Goal: Transaction & Acquisition: Purchase product/service

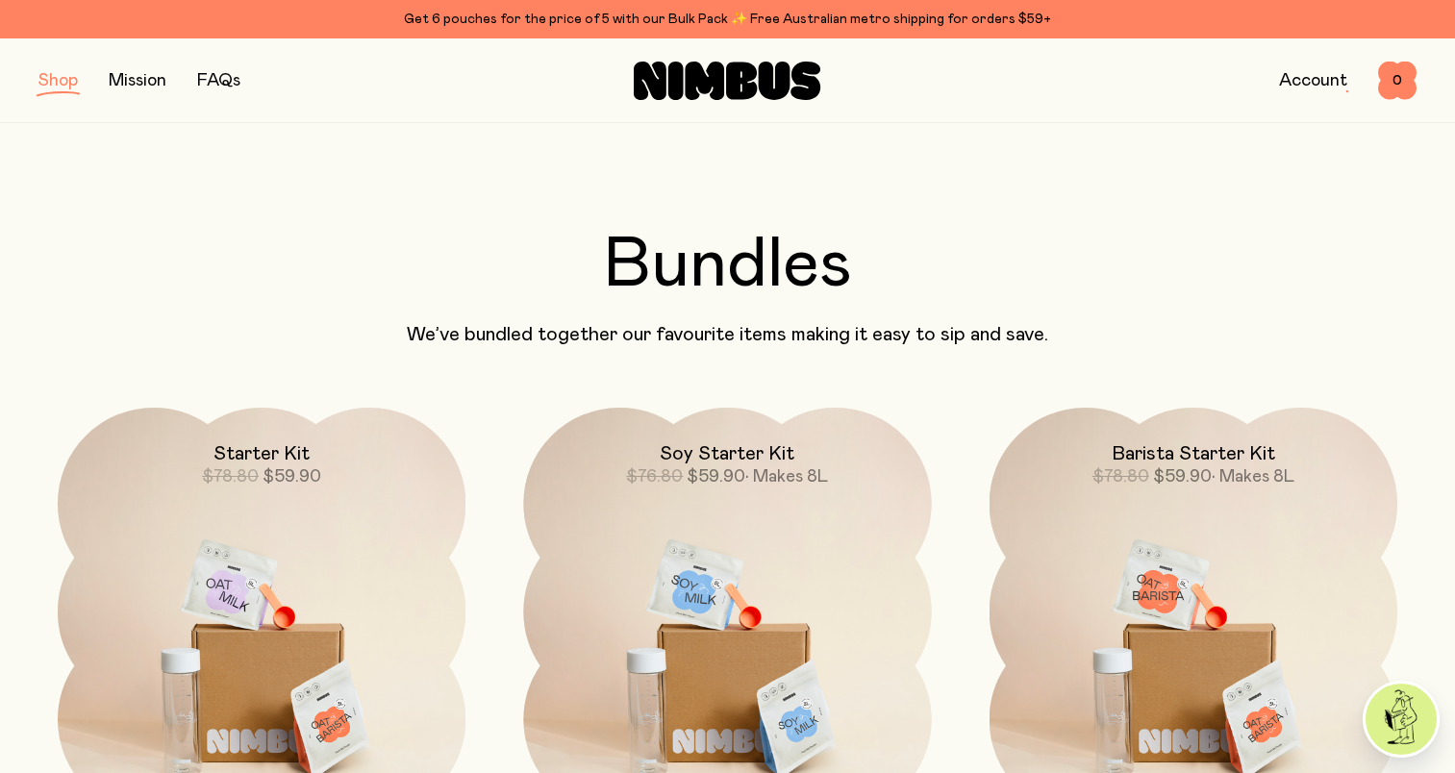
click at [63, 87] on button "button" at bounding box center [57, 80] width 39 height 27
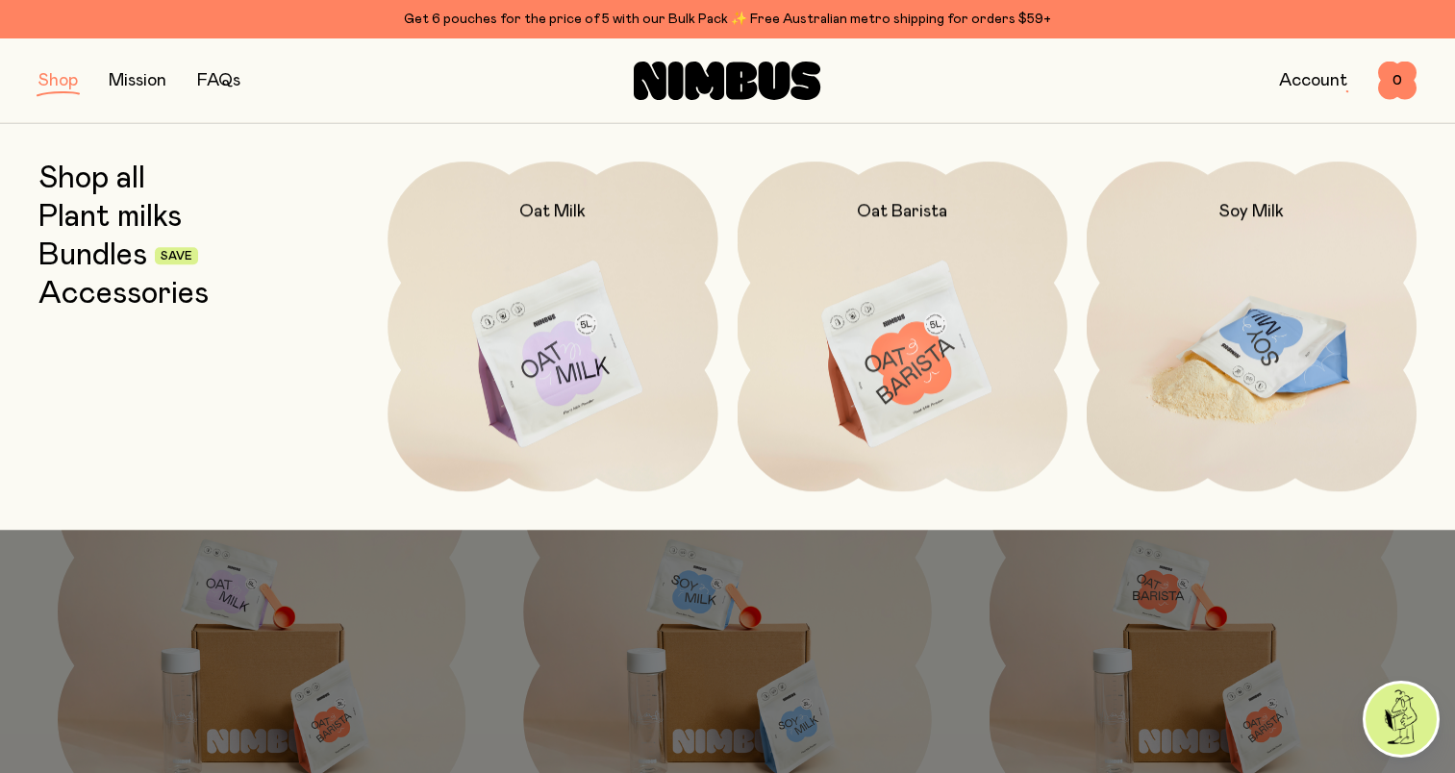
click at [1252, 357] on img at bounding box center [1252, 356] width 330 height 388
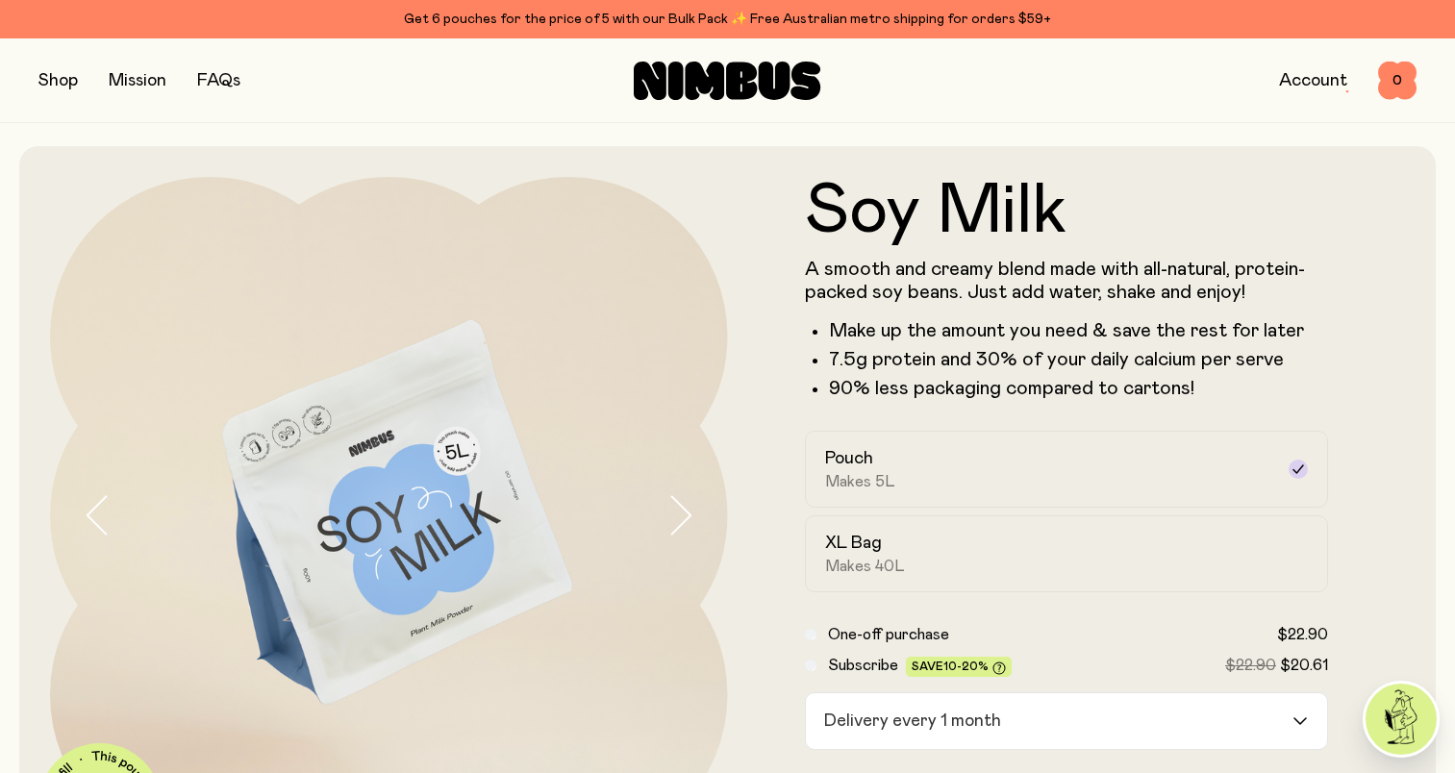
click at [73, 83] on button "button" at bounding box center [57, 80] width 39 height 27
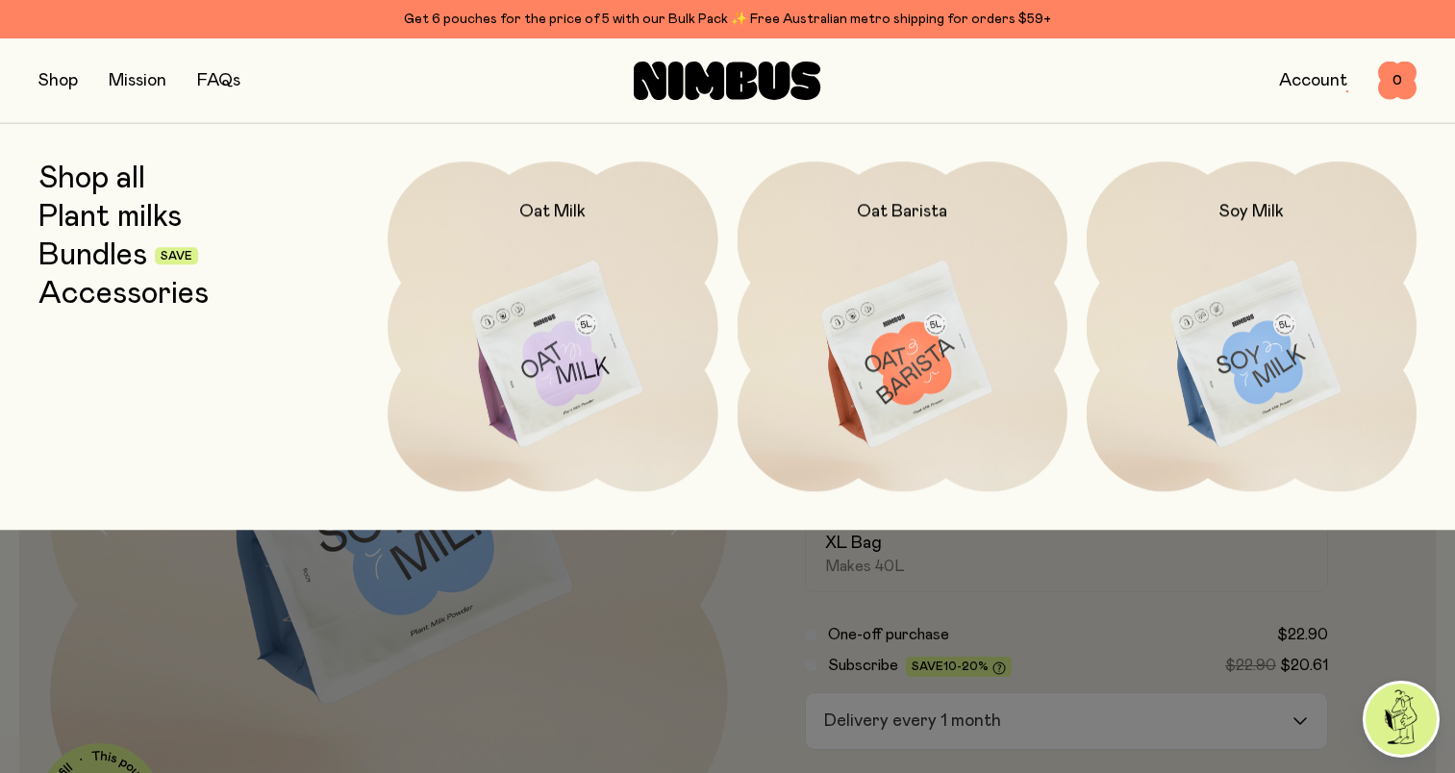
click at [89, 267] on link "Bundles" at bounding box center [92, 255] width 109 height 35
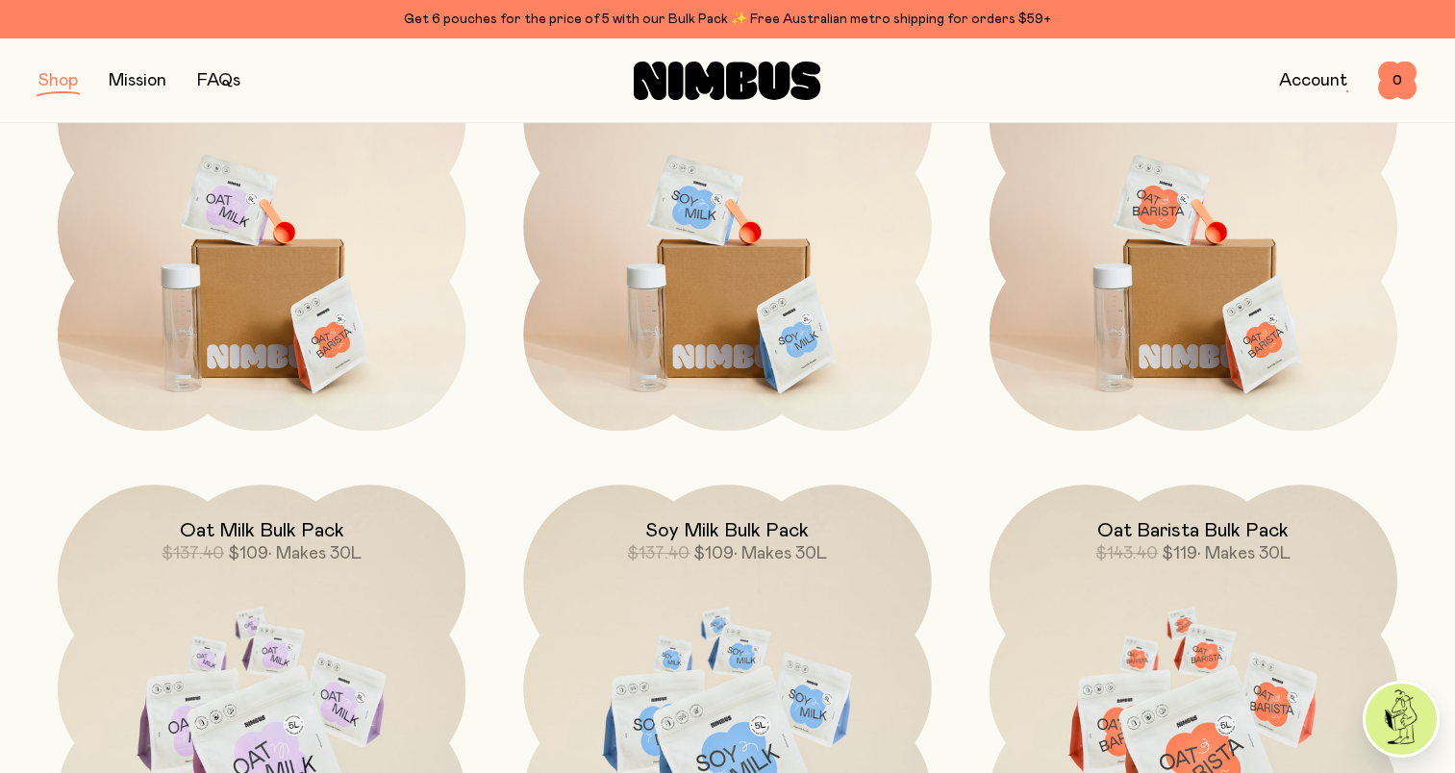
scroll to position [577, 0]
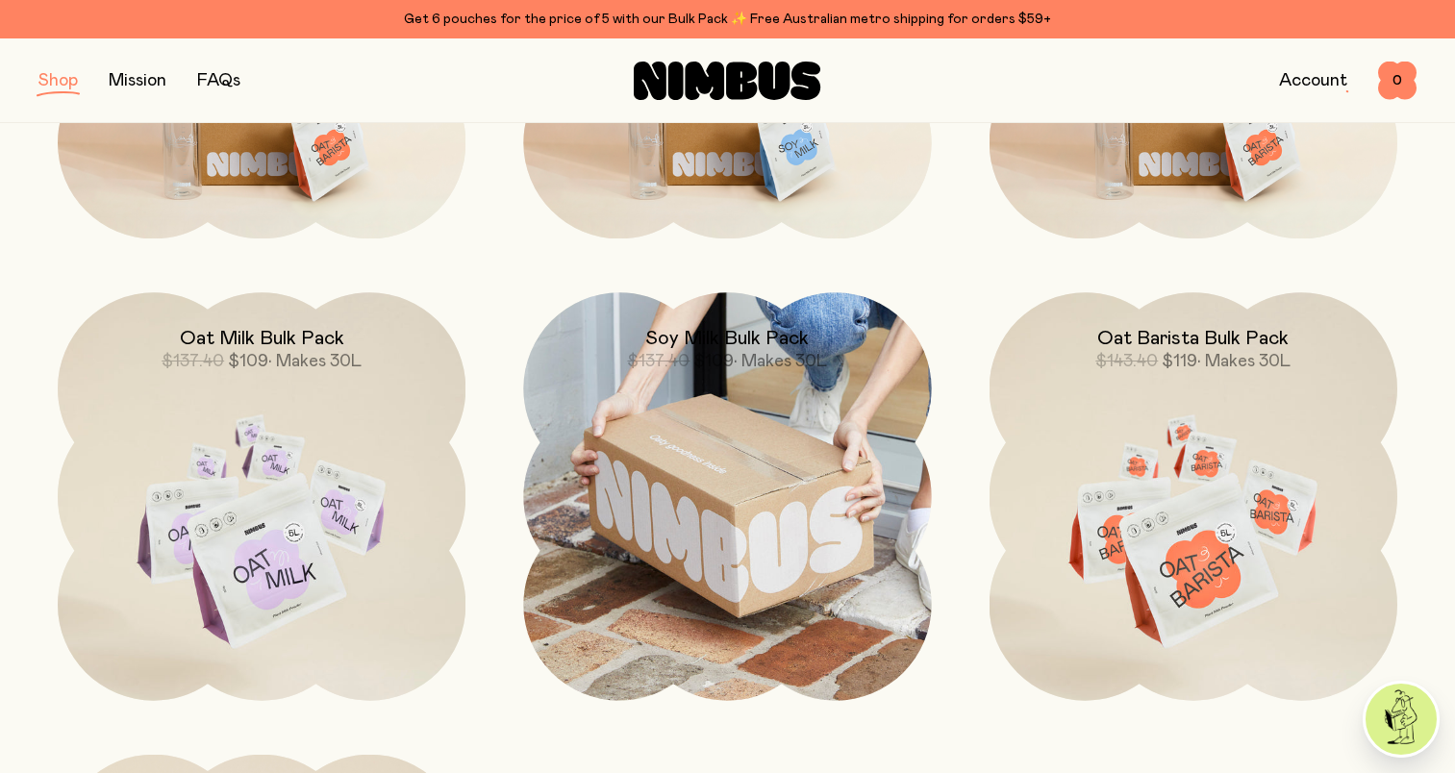
click at [715, 546] on img at bounding box center [727, 496] width 408 height 408
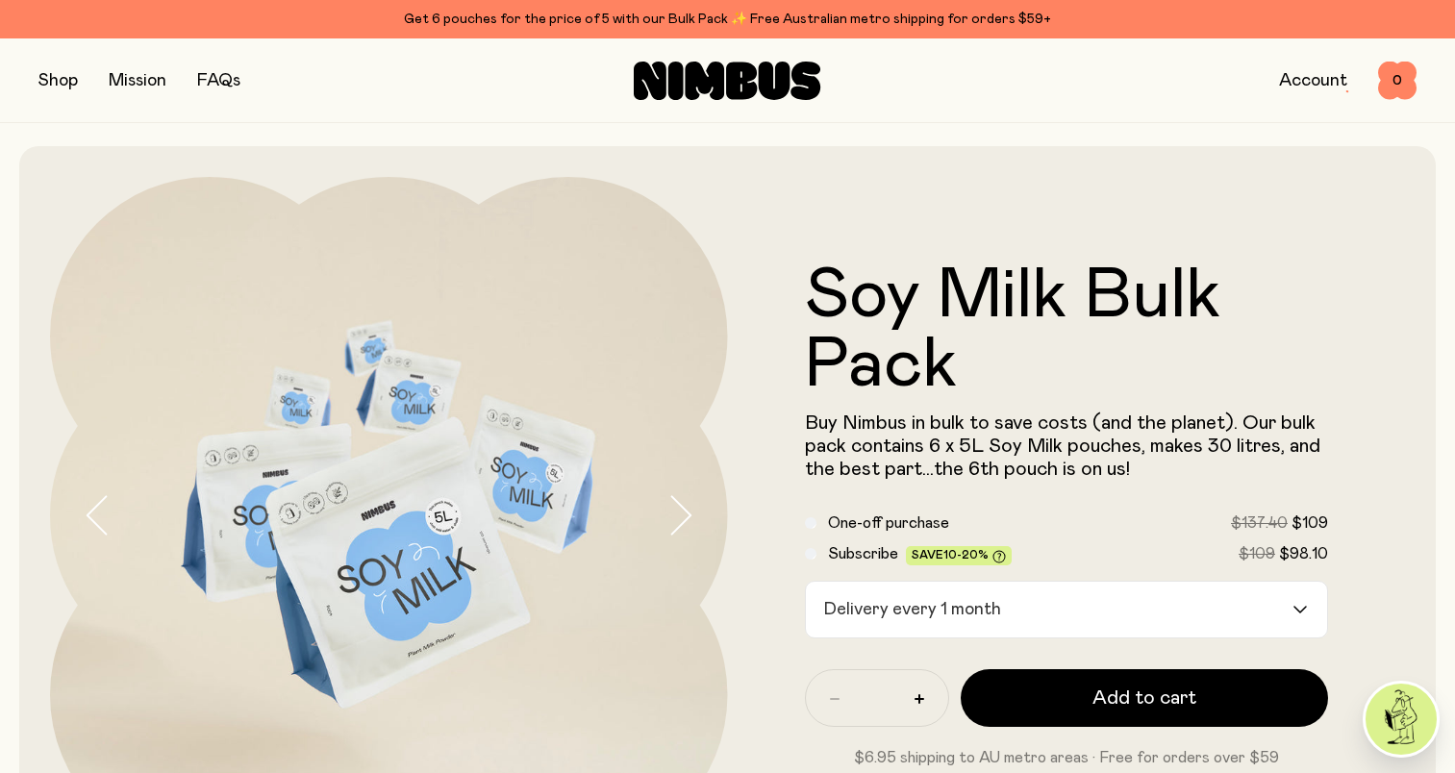
scroll to position [192, 0]
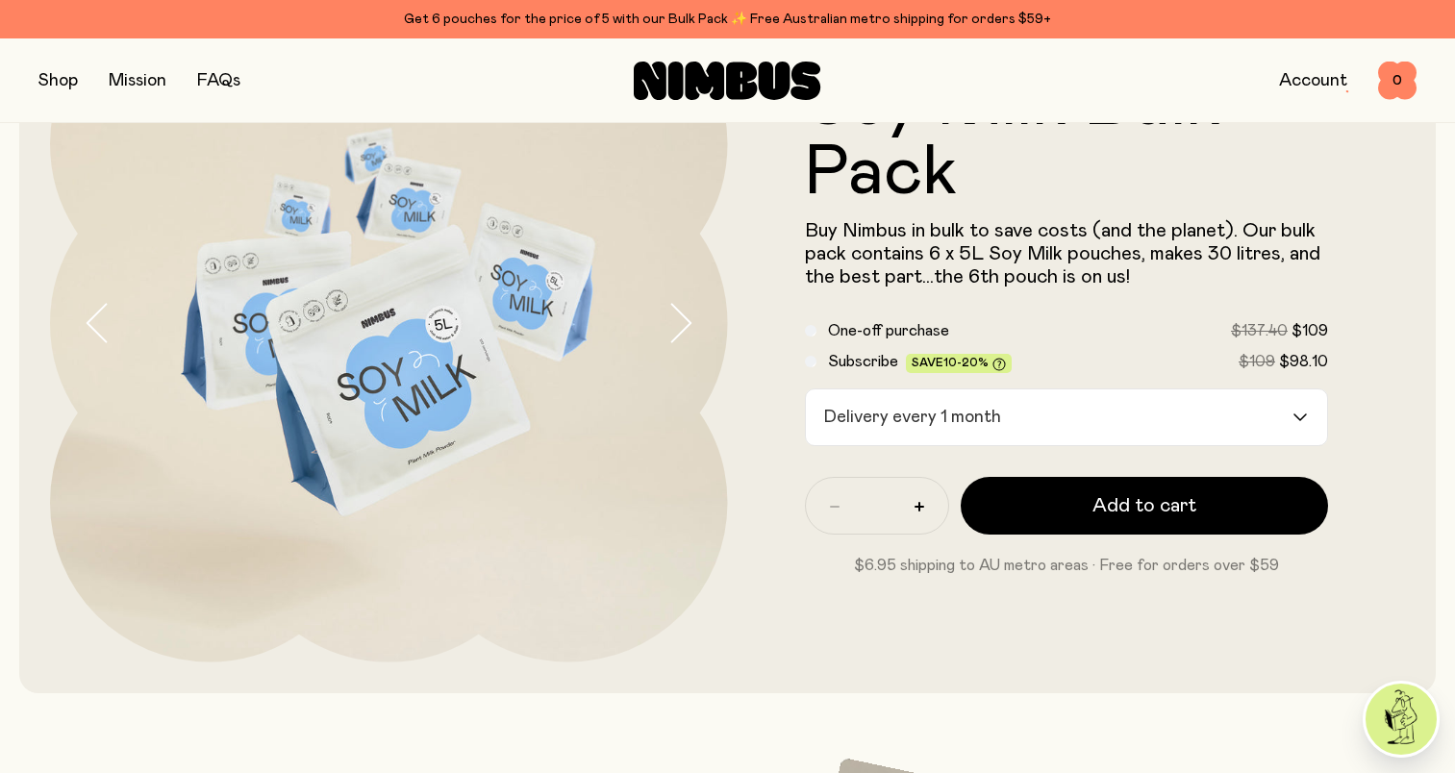
click at [1292, 421] on div "Delivery every 1 month Loading..." at bounding box center [1067, 417] width 524 height 58
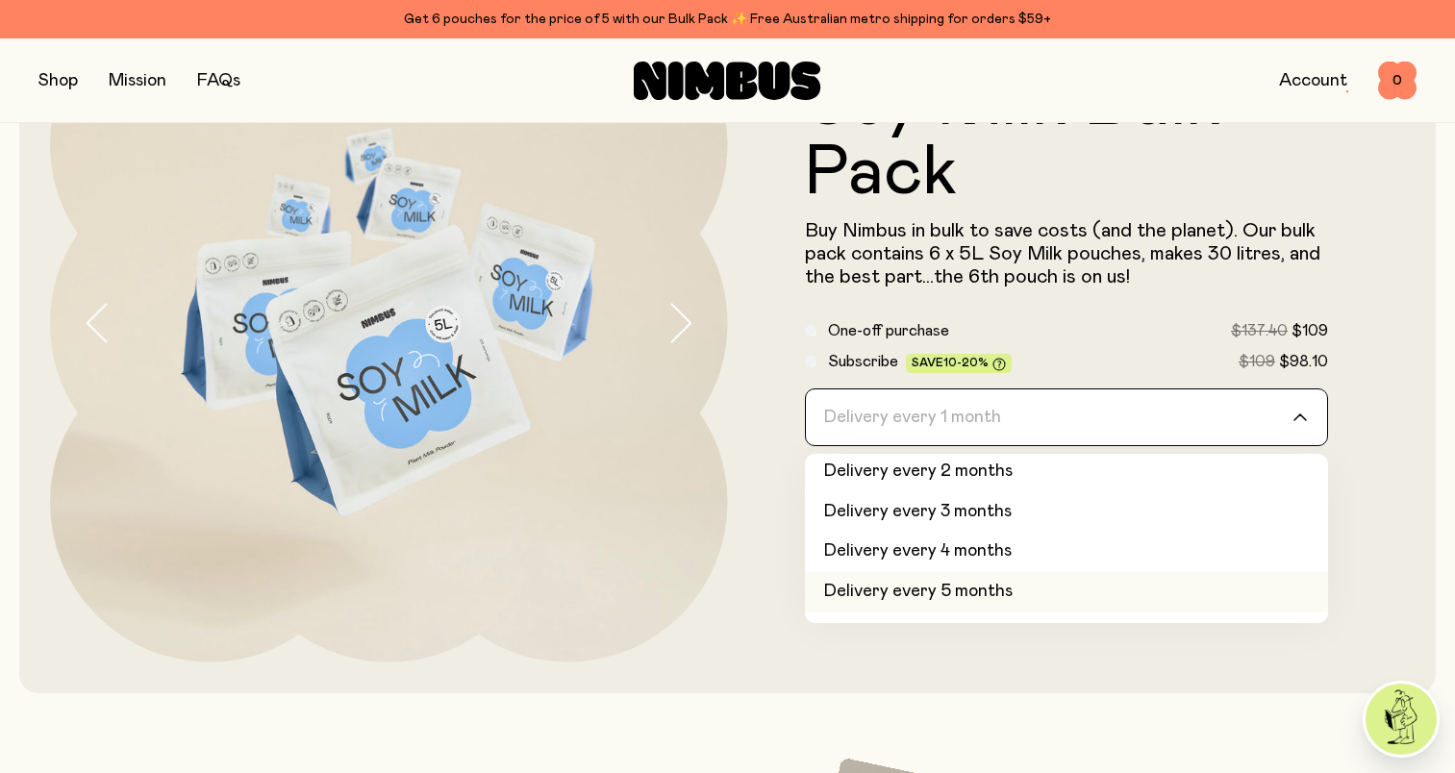
scroll to position [81, 0]
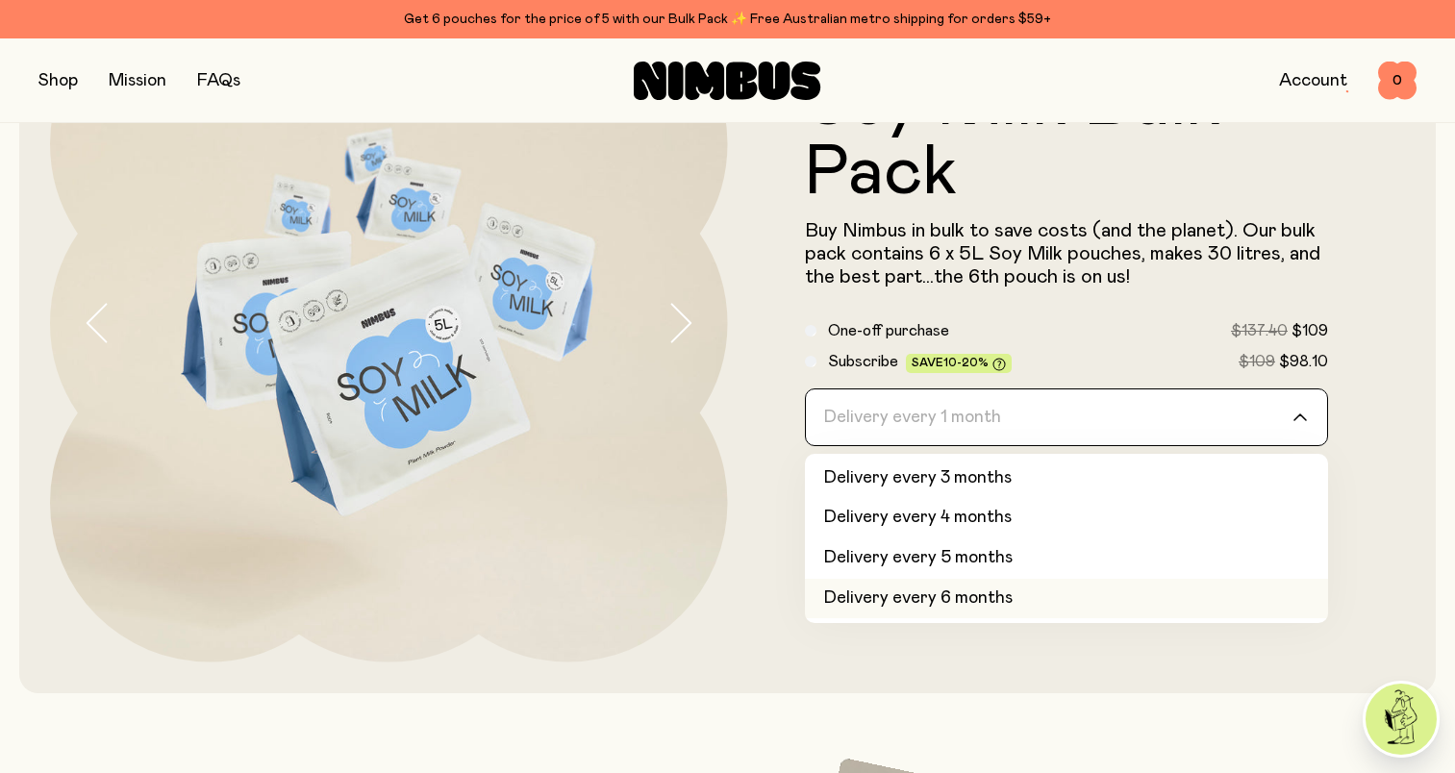
click at [1037, 607] on li "Delivery every 6 months" at bounding box center [1067, 599] width 524 height 40
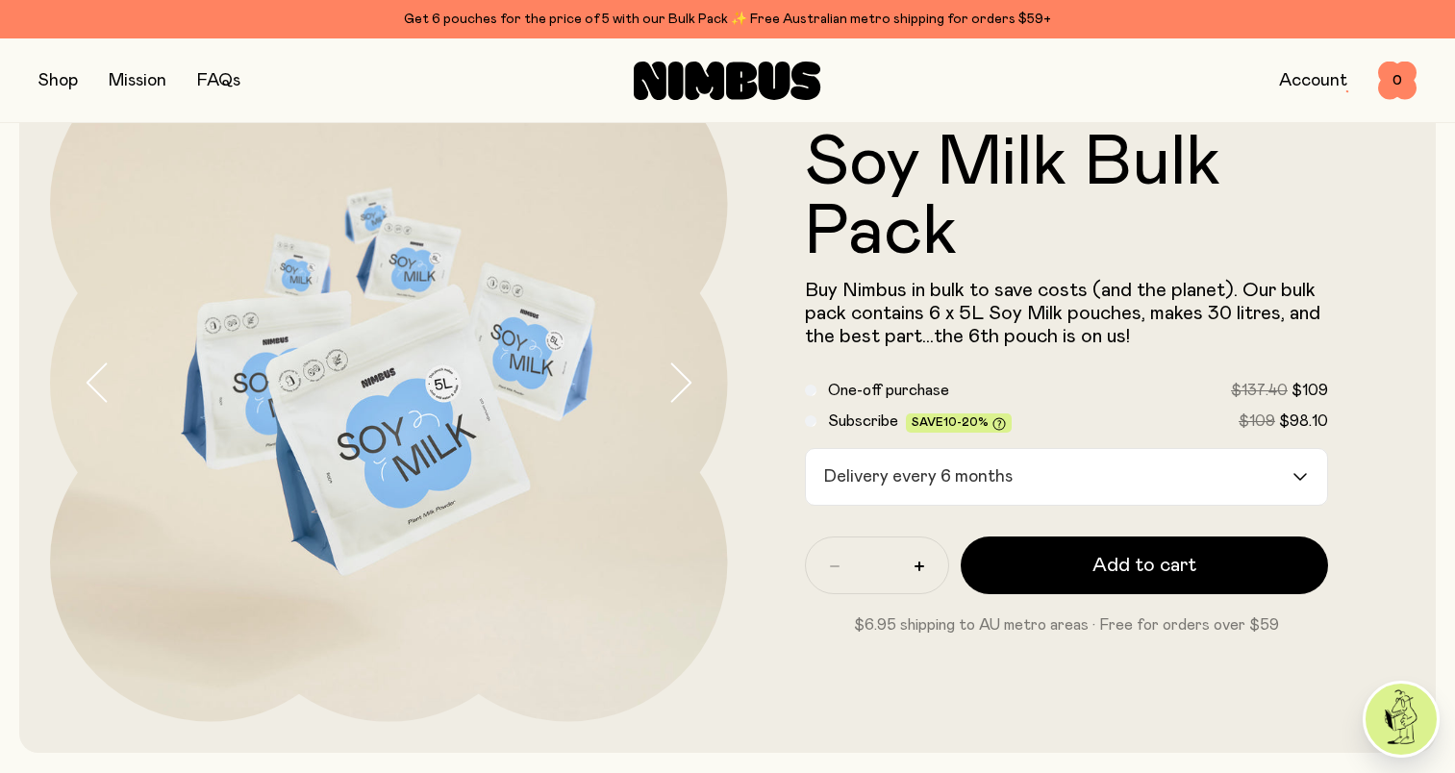
scroll to position [96, 0]
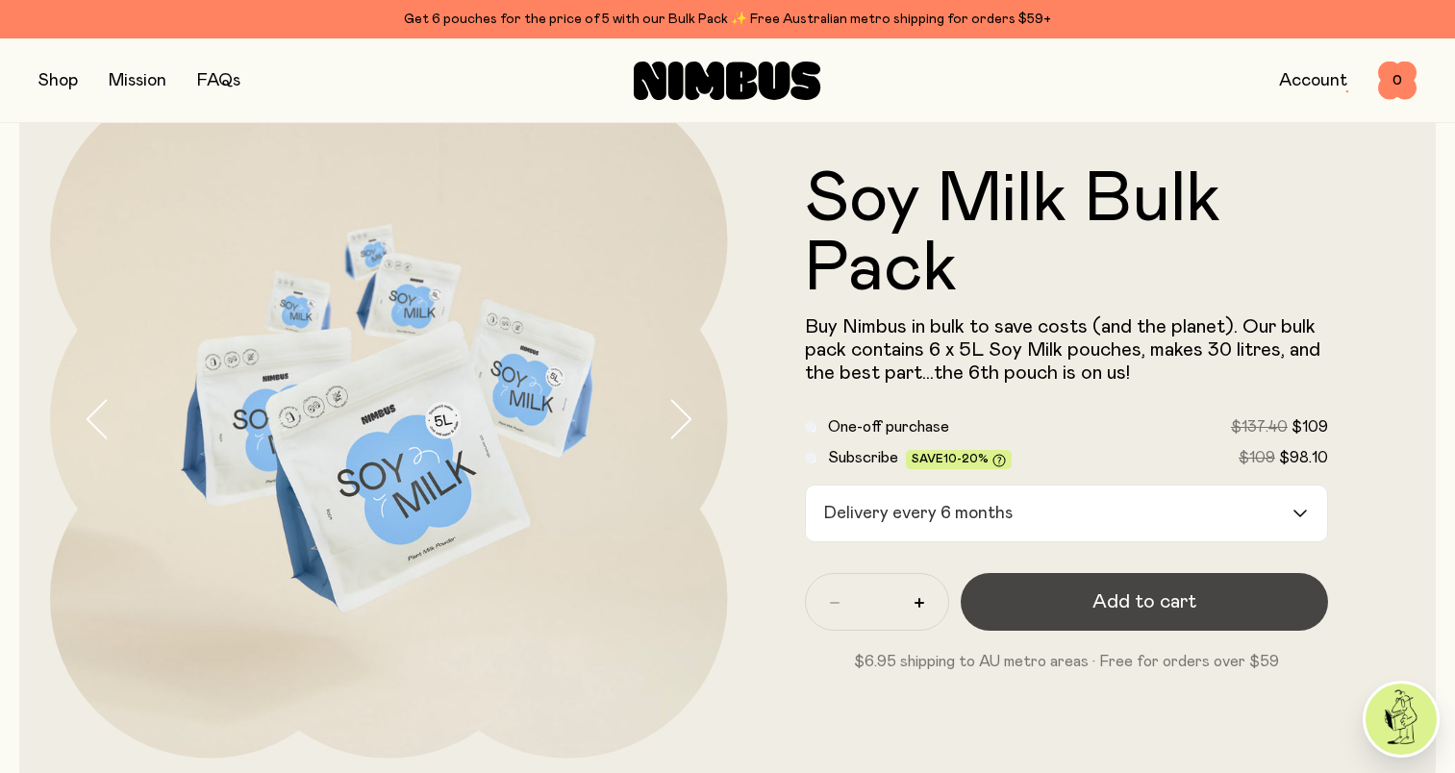
click at [1033, 607] on button "Add to cart" at bounding box center [1145, 602] width 368 height 58
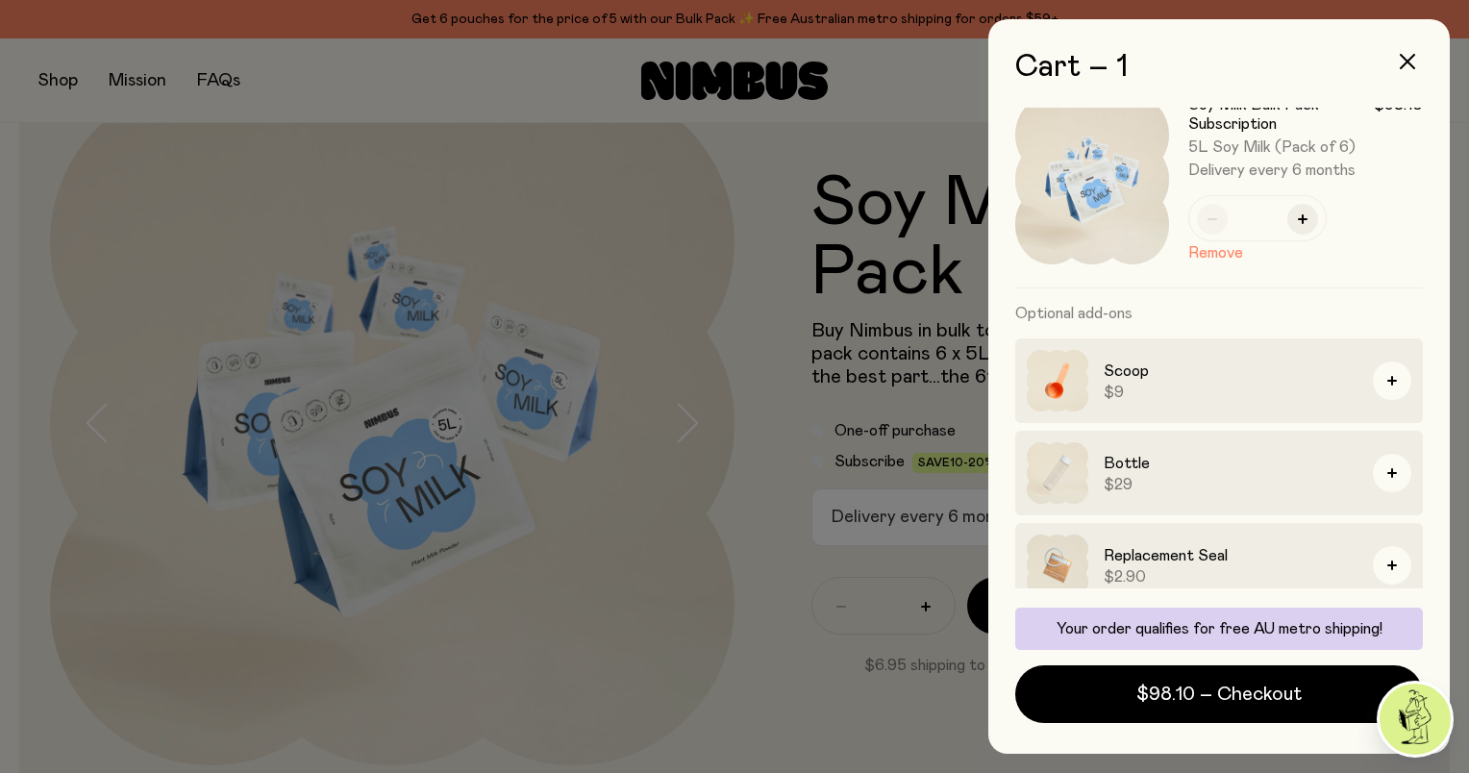
scroll to position [55, 0]
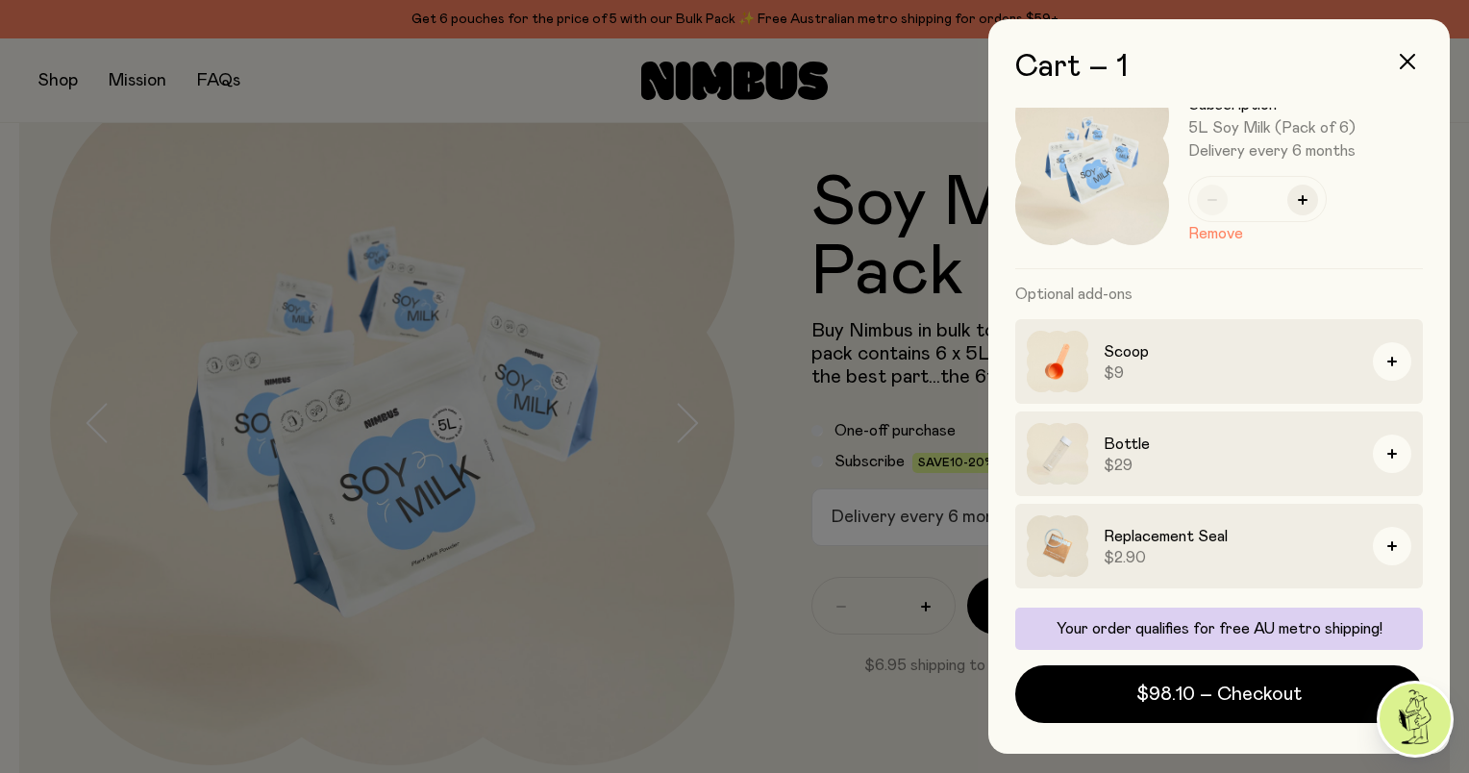
click at [809, 623] on div at bounding box center [734, 386] width 1469 height 773
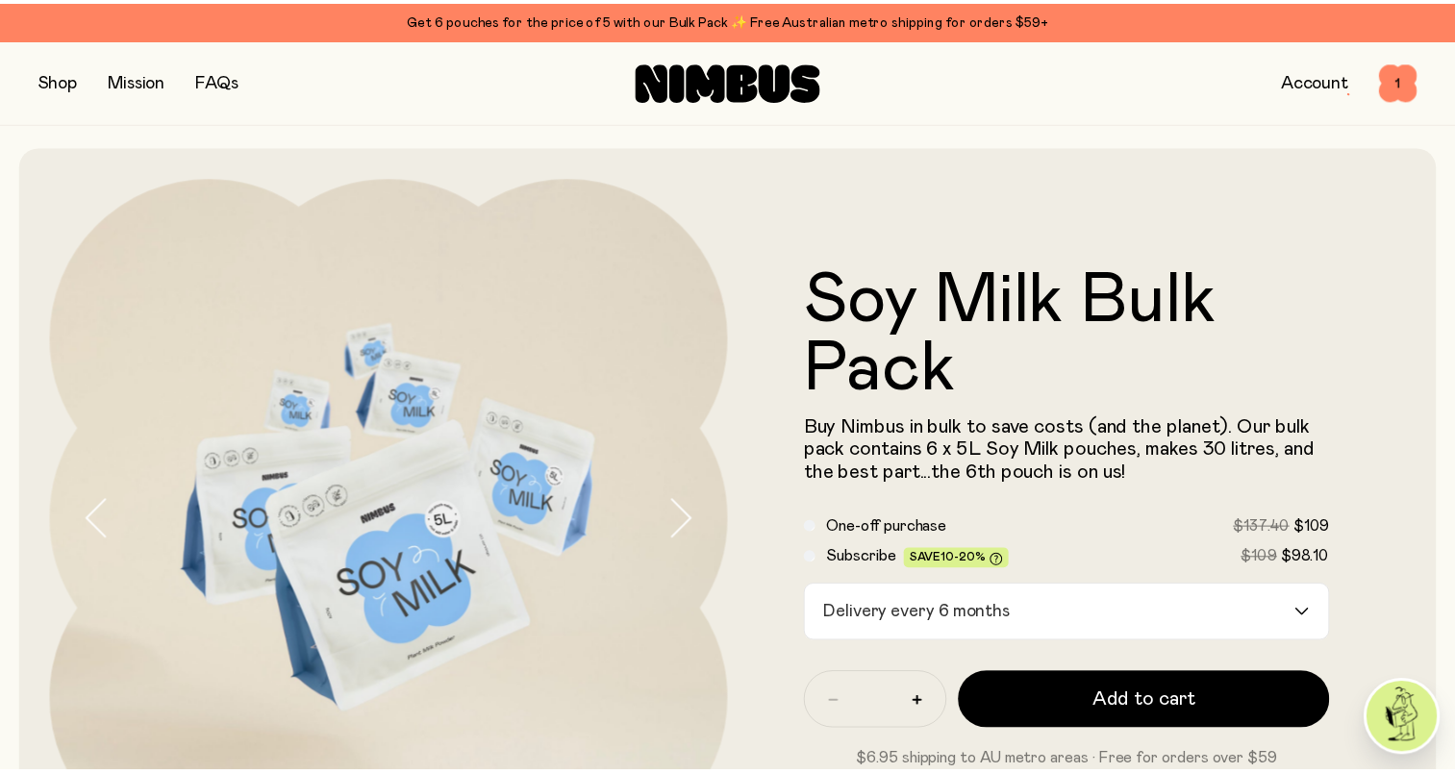
scroll to position [96, 0]
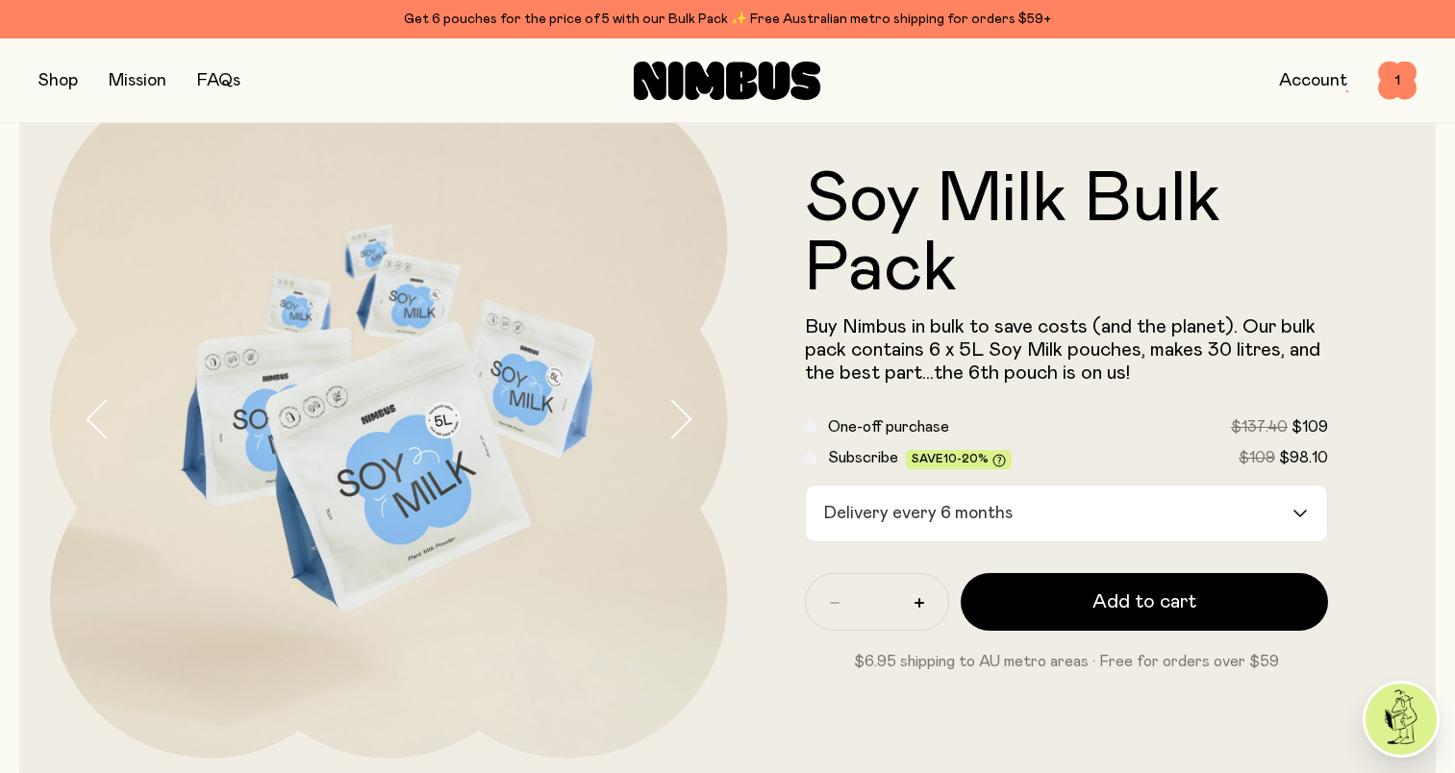
click at [45, 78] on button "button" at bounding box center [57, 80] width 39 height 27
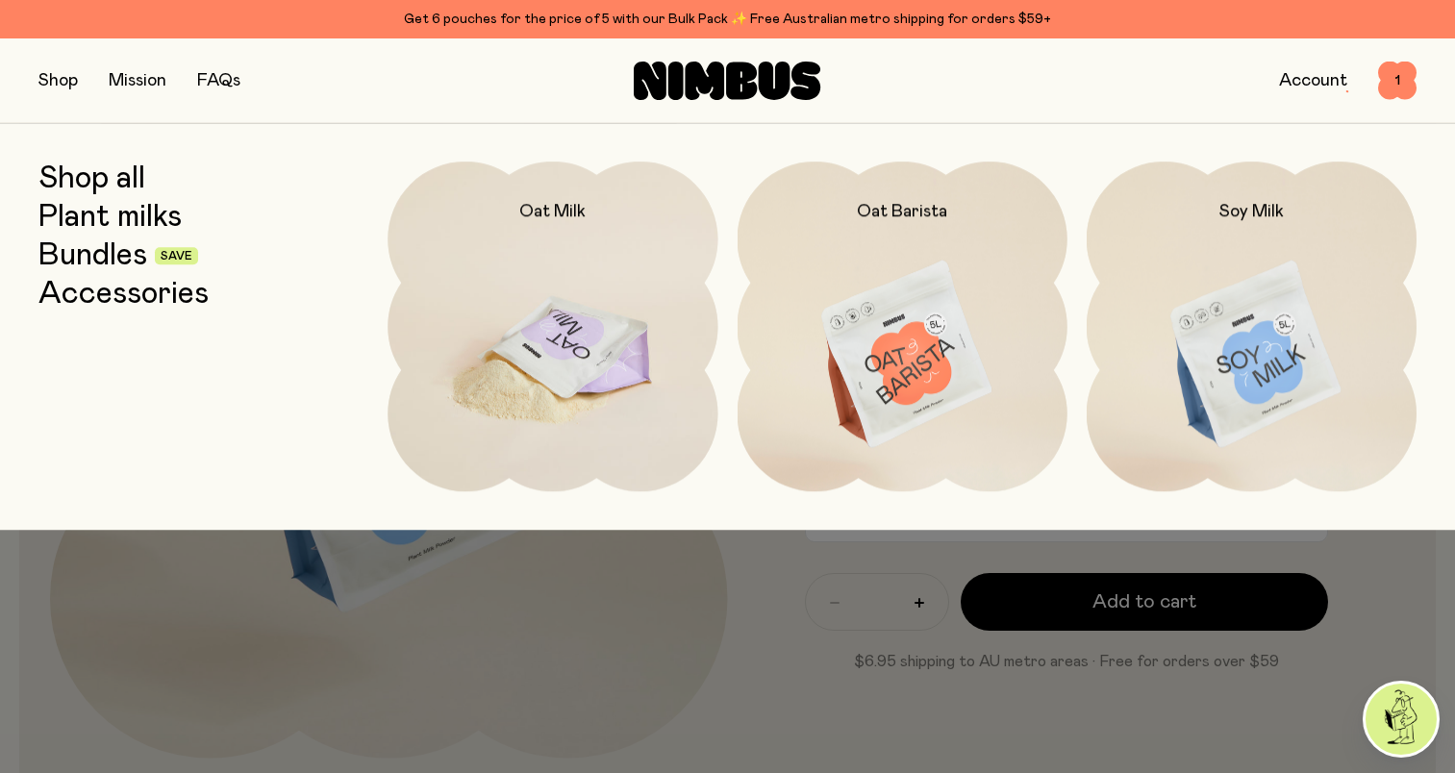
click at [568, 354] on img at bounding box center [553, 356] width 330 height 388
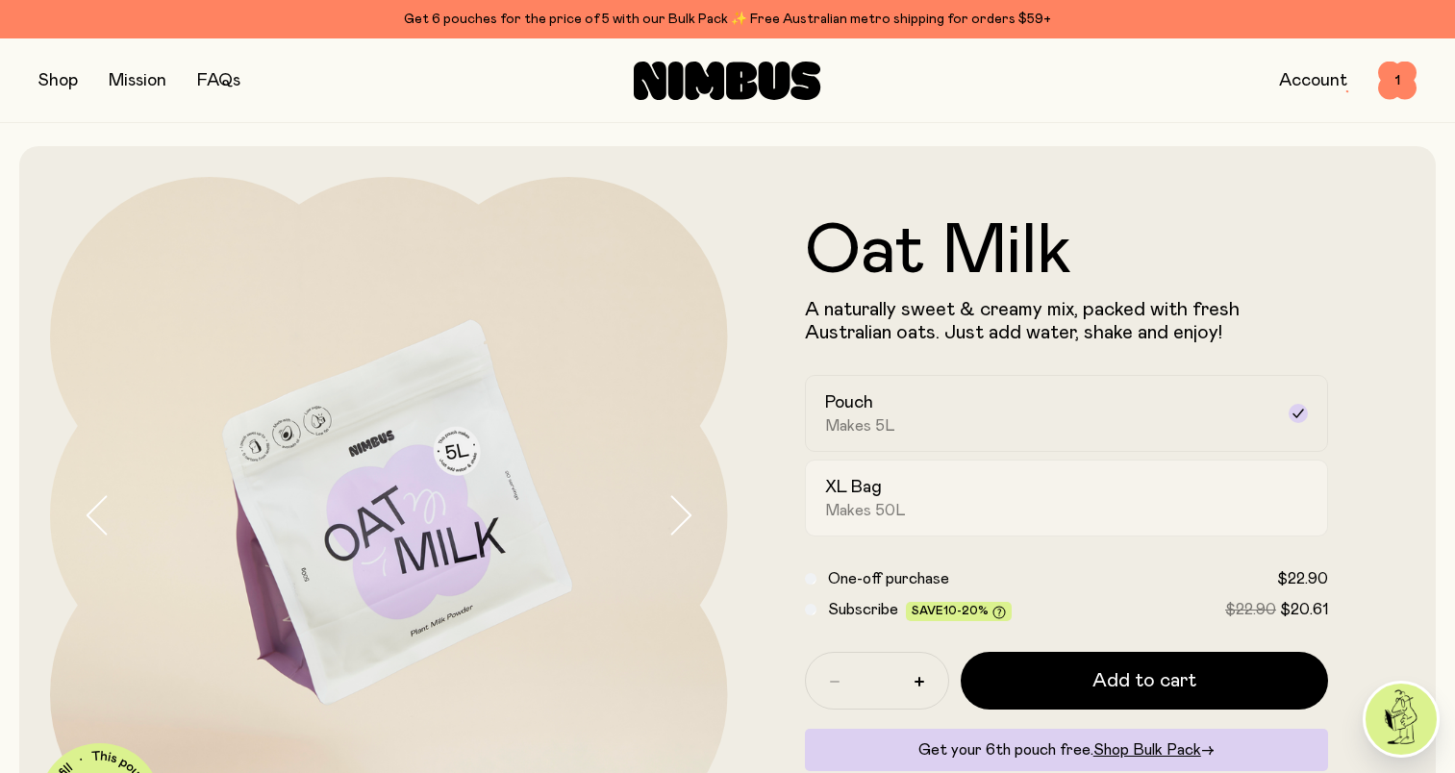
scroll to position [96, 0]
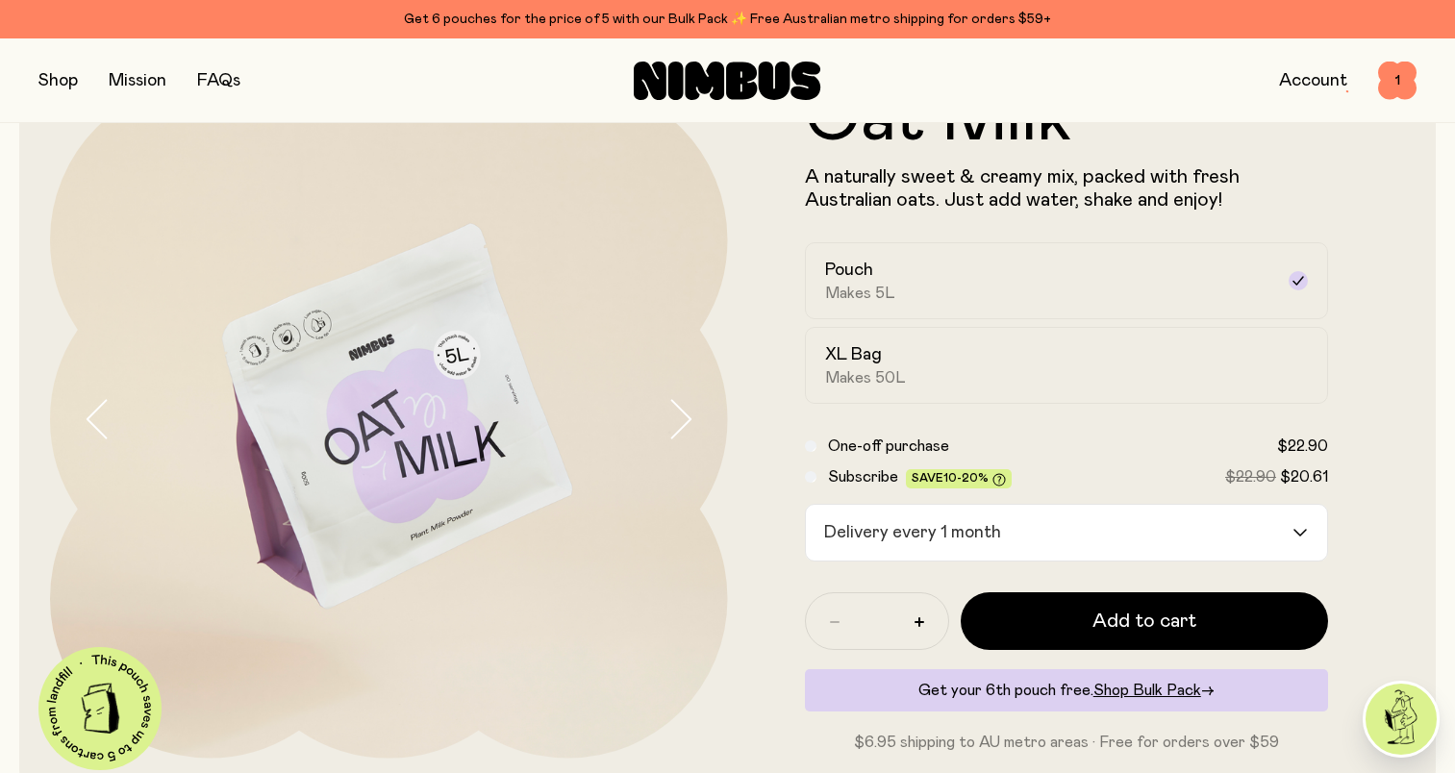
click at [1049, 539] on input "Search for option" at bounding box center [1150, 533] width 283 height 56
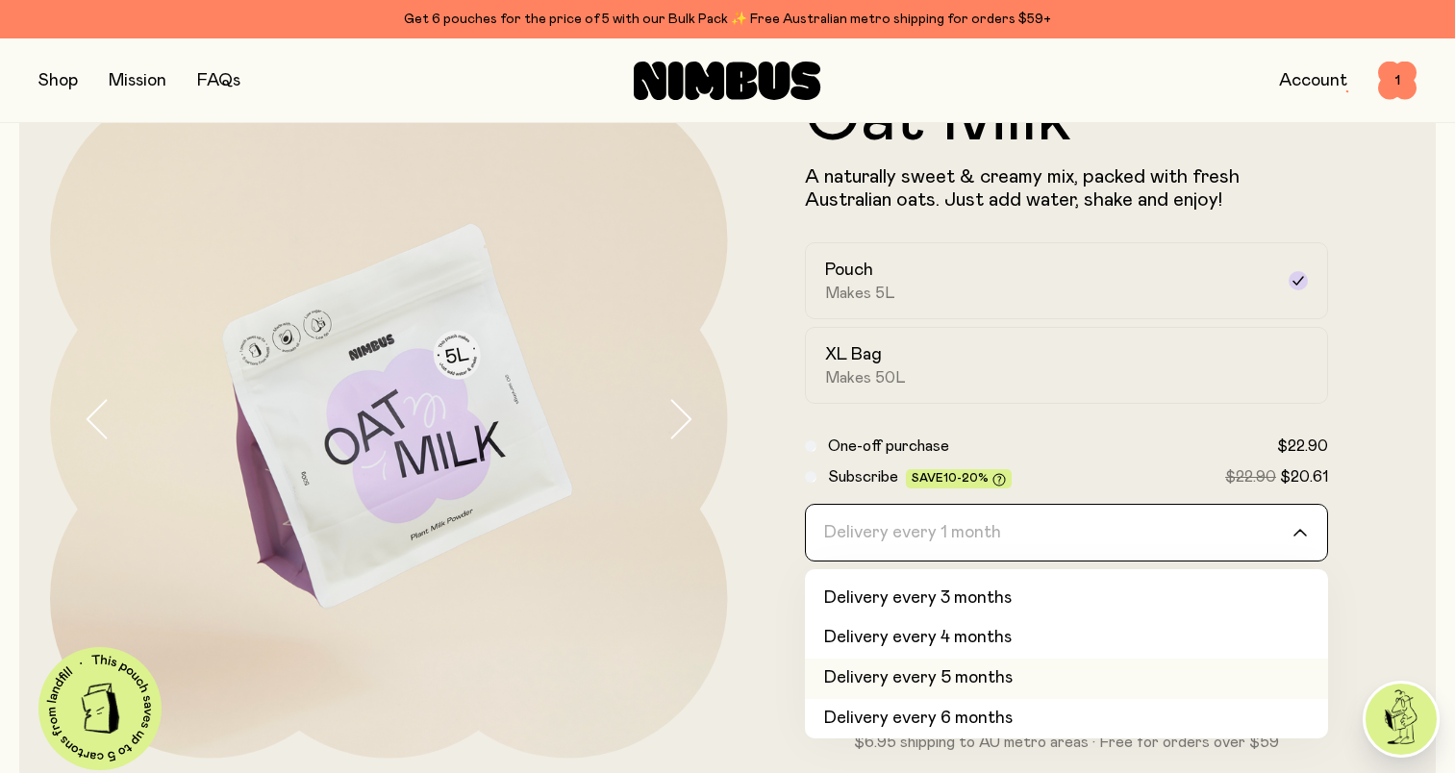
scroll to position [81, 0]
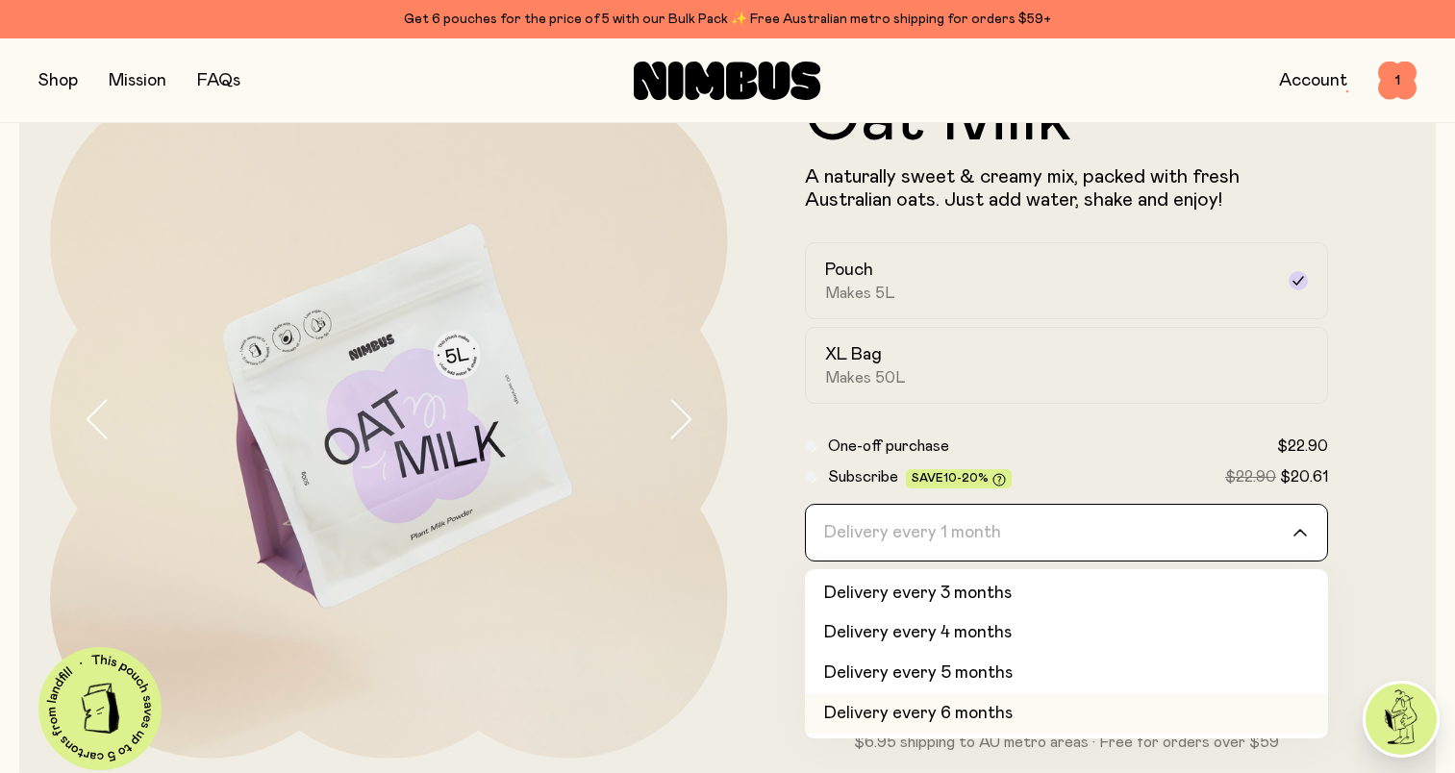
click at [1000, 716] on li "Delivery every 6 months" at bounding box center [1067, 714] width 524 height 40
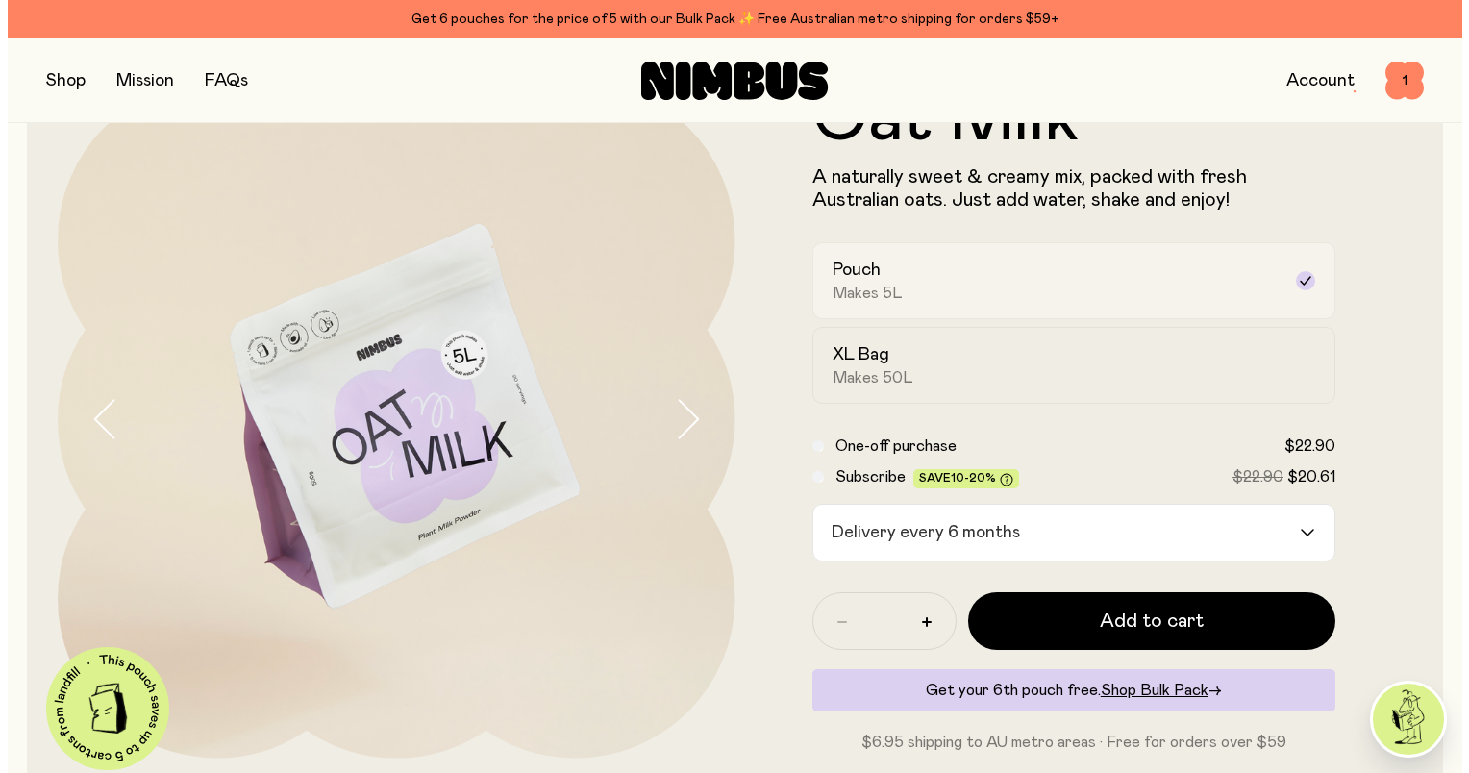
scroll to position [0, 0]
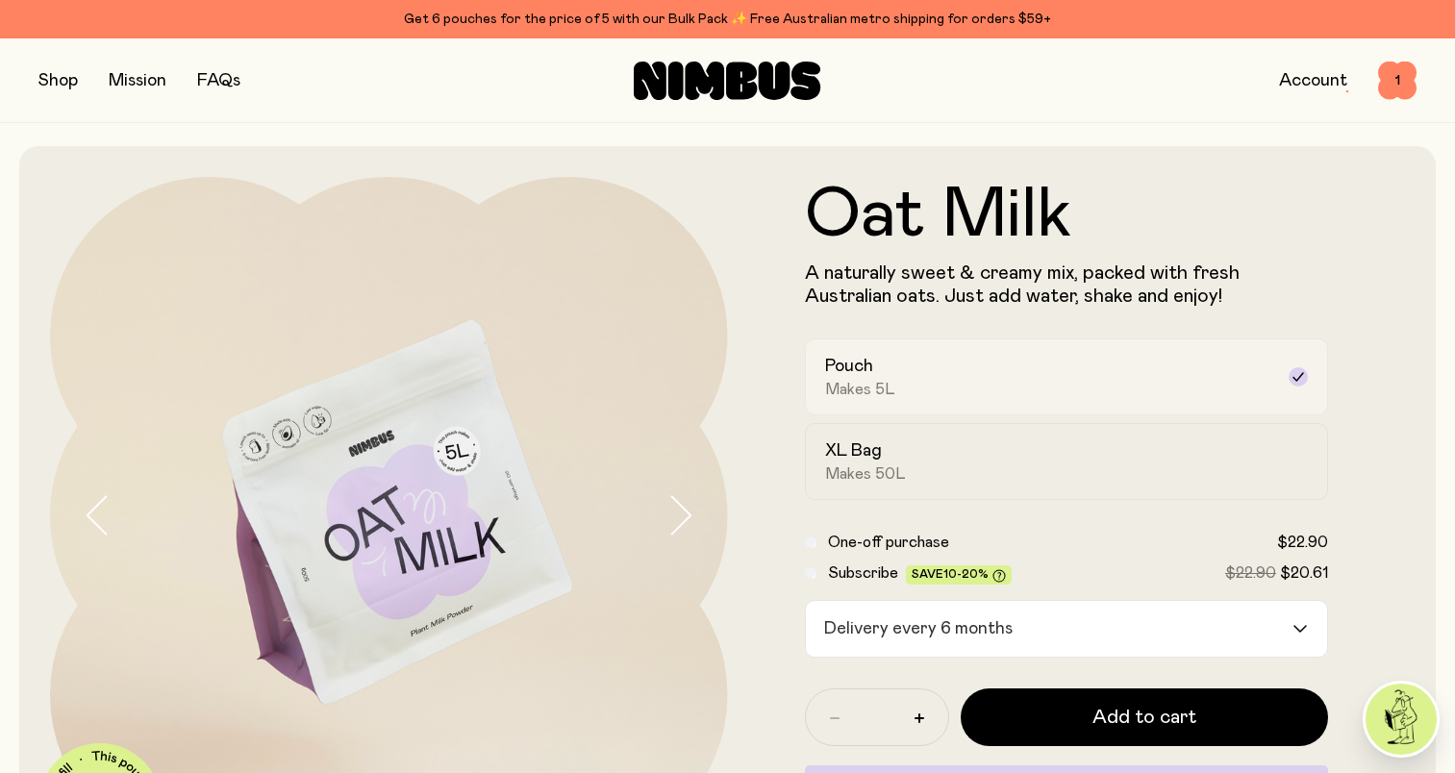
click at [858, 381] on span "Makes 5L" at bounding box center [860, 389] width 70 height 19
click at [916, 714] on button "button" at bounding box center [919, 718] width 31 height 31
click at [919, 714] on icon "button" at bounding box center [920, 719] width 10 height 10
click at [831, 717] on icon "button" at bounding box center [835, 719] width 10 height 10
type input "*"
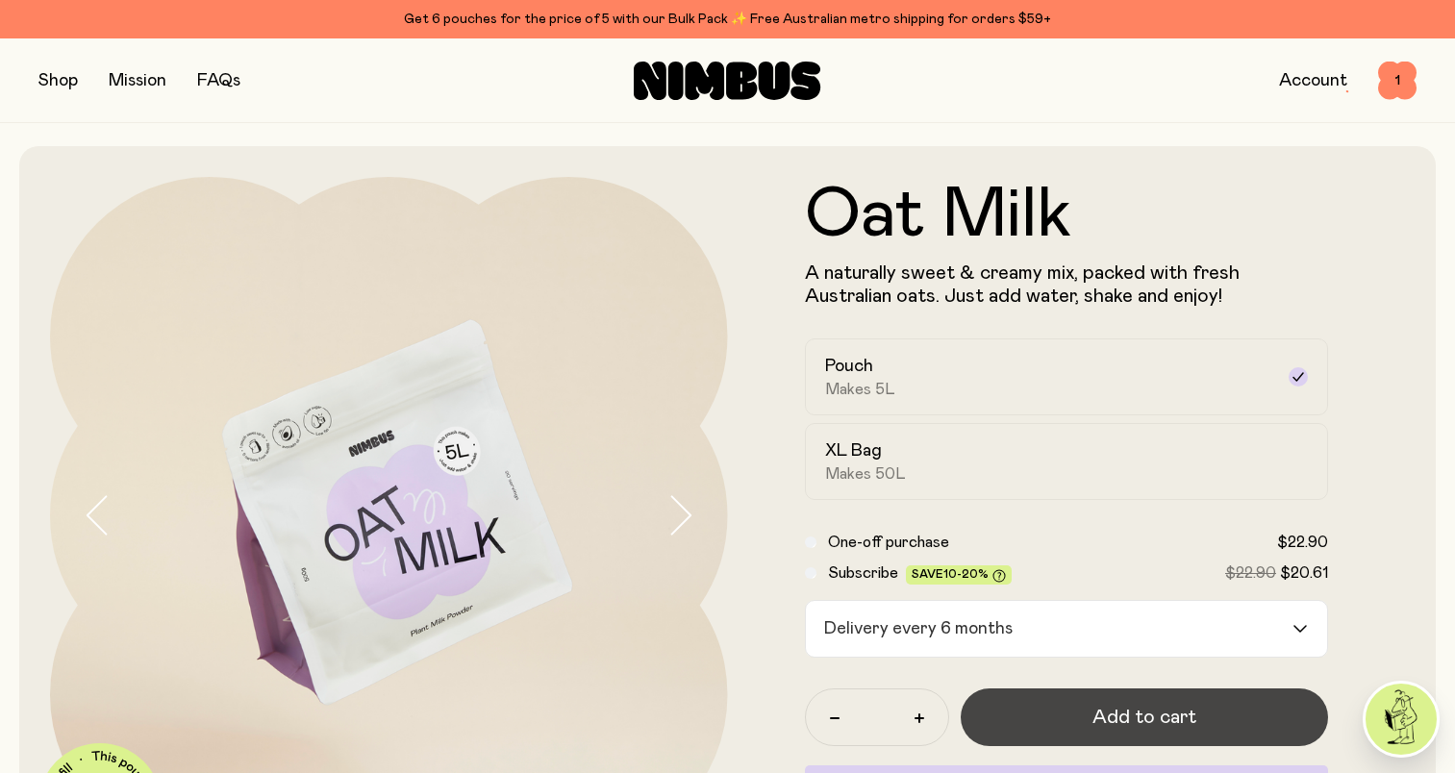
click at [1067, 724] on button "Add to cart" at bounding box center [1145, 718] width 368 height 58
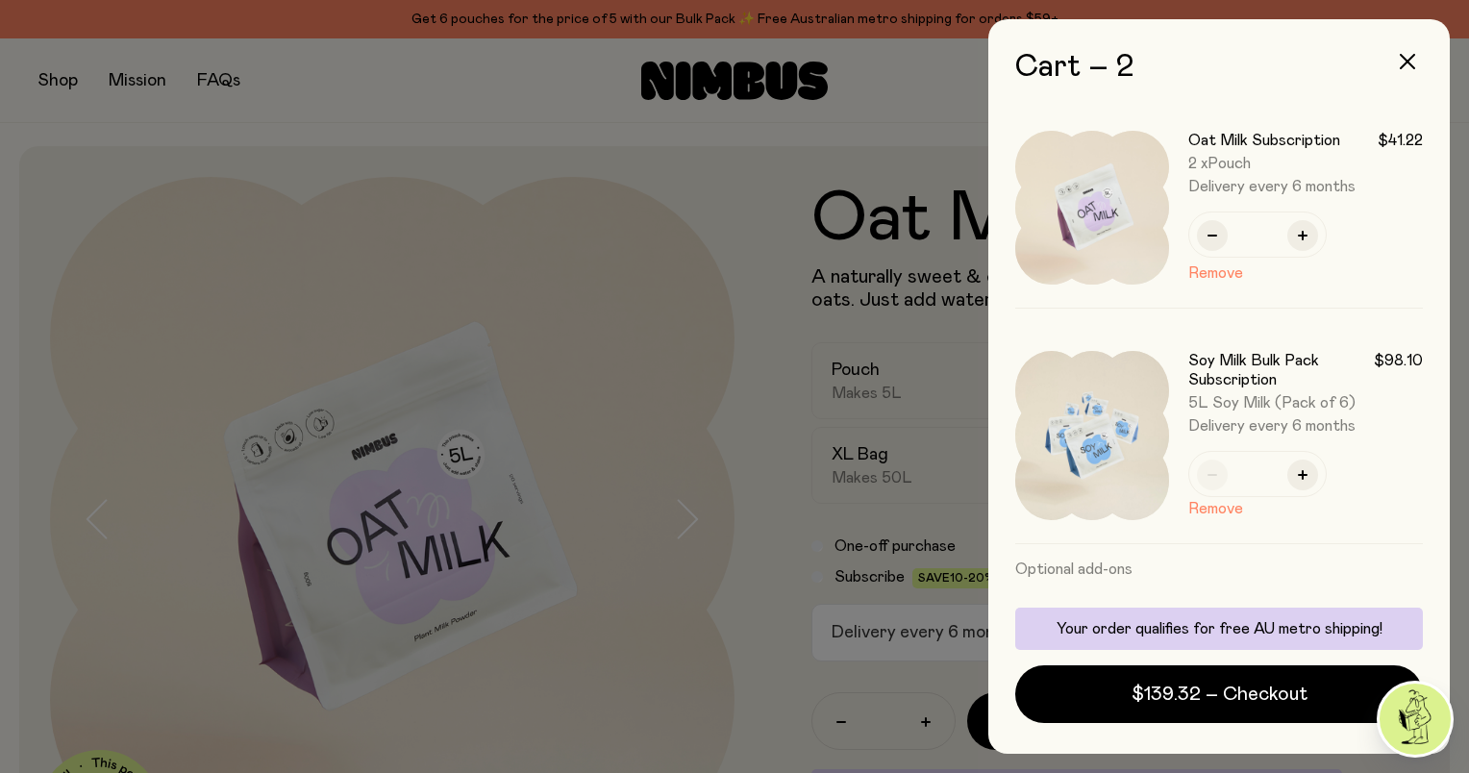
click at [419, 149] on div at bounding box center [734, 386] width 1469 height 773
